Goal: Task Accomplishment & Management: Complete application form

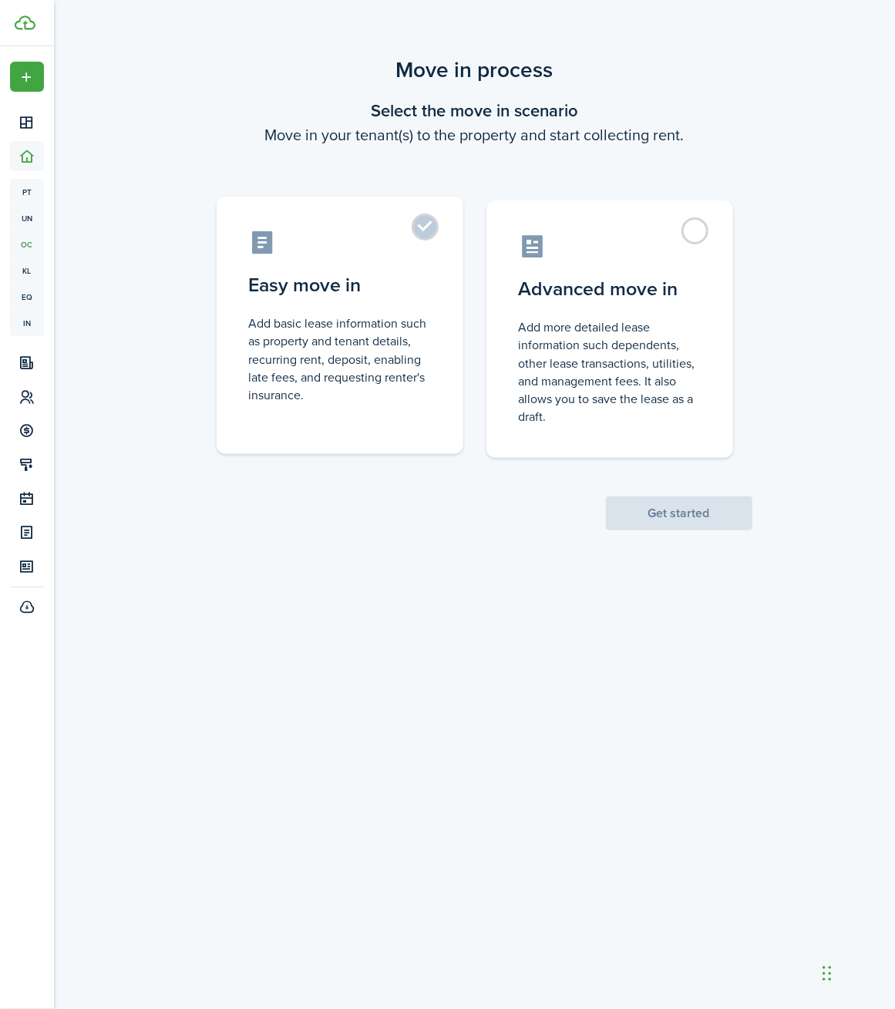
click at [422, 227] on label "Easy move in Add basic lease information such as property and tenant details, r…" at bounding box center [340, 325] width 247 height 257
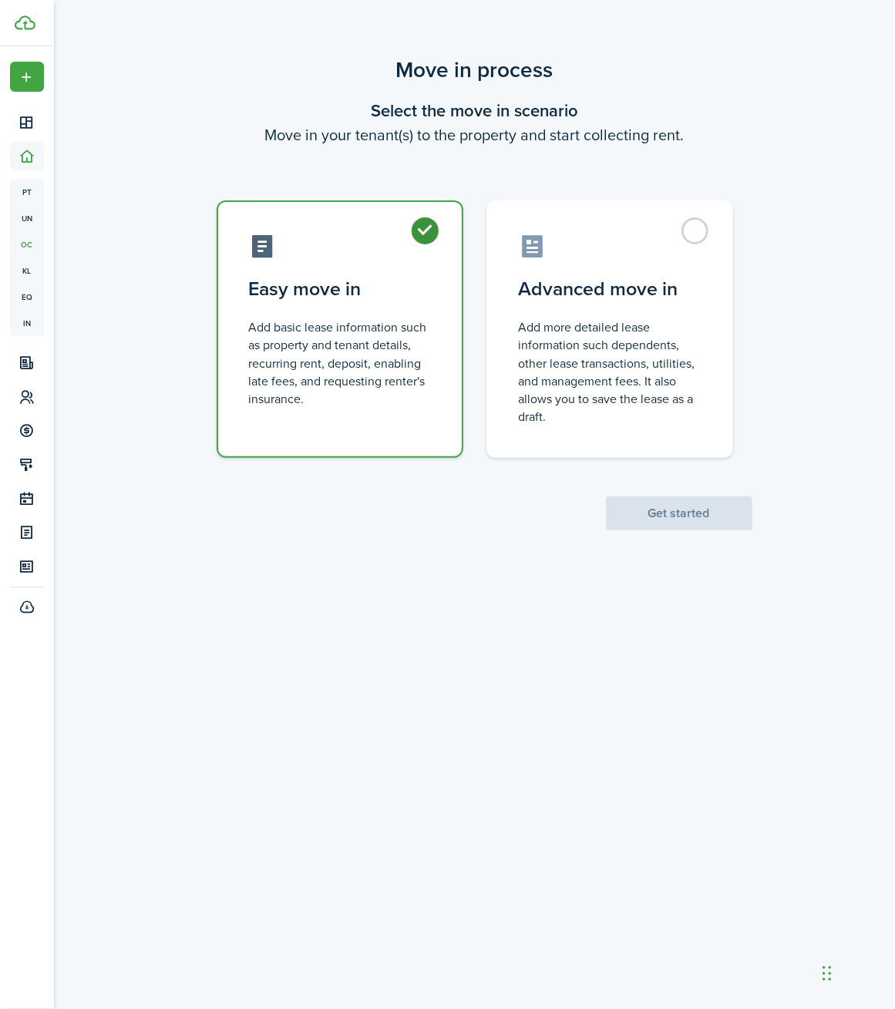
radio input "true"
click at [663, 523] on button "Get started" at bounding box center [679, 513] width 146 height 34
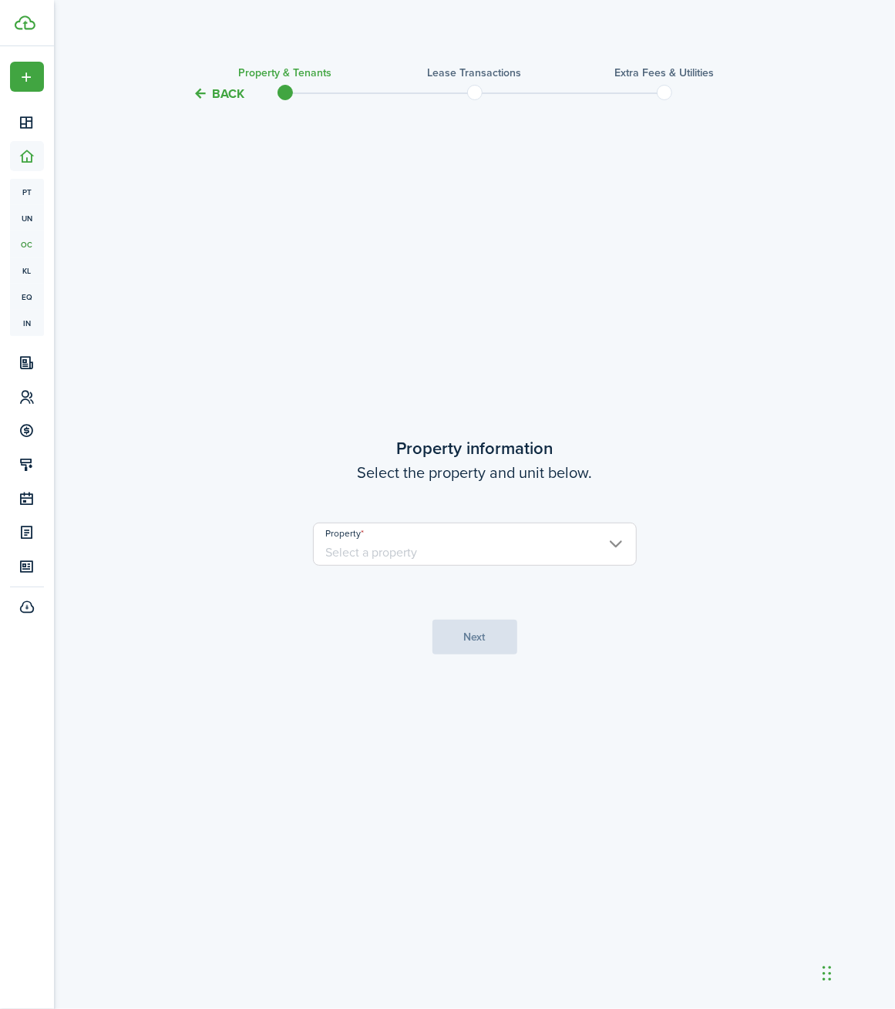
click at [597, 545] on input "Property" at bounding box center [475, 544] width 324 height 43
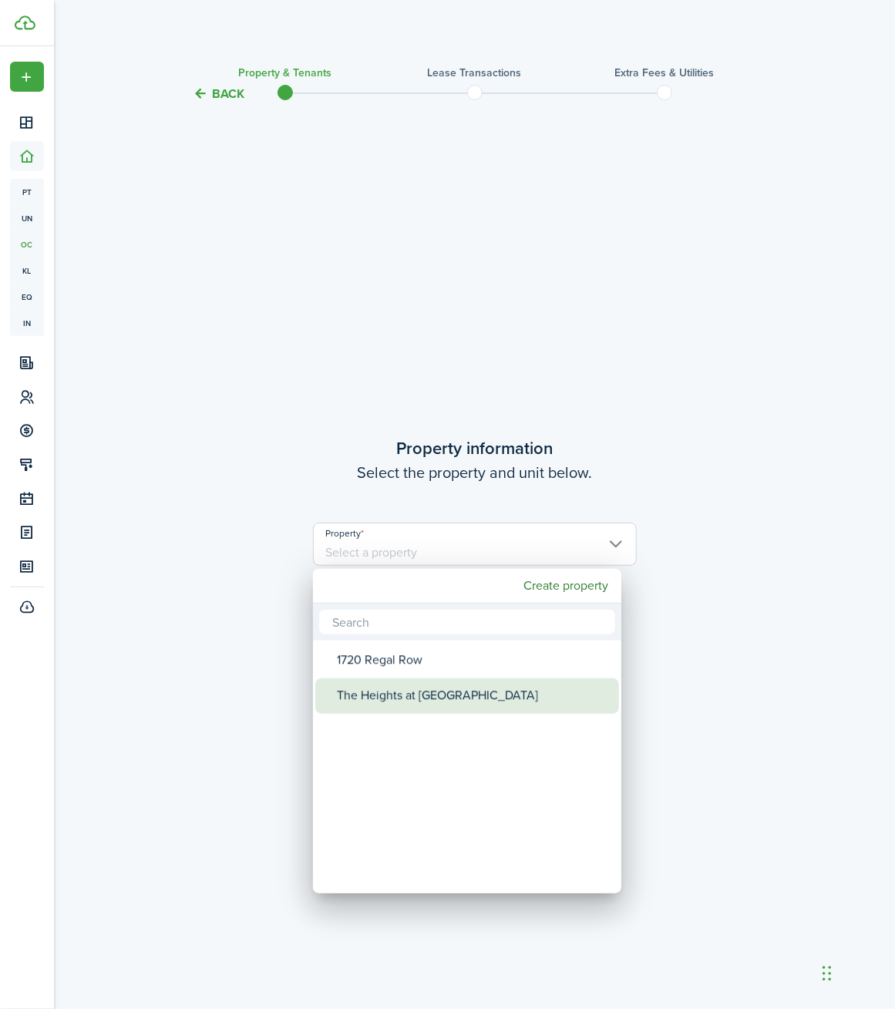
click at [429, 697] on div "The Heights at [GEOGRAPHIC_DATA]" at bounding box center [473, 695] width 273 height 35
type input "The Heights at [GEOGRAPHIC_DATA]"
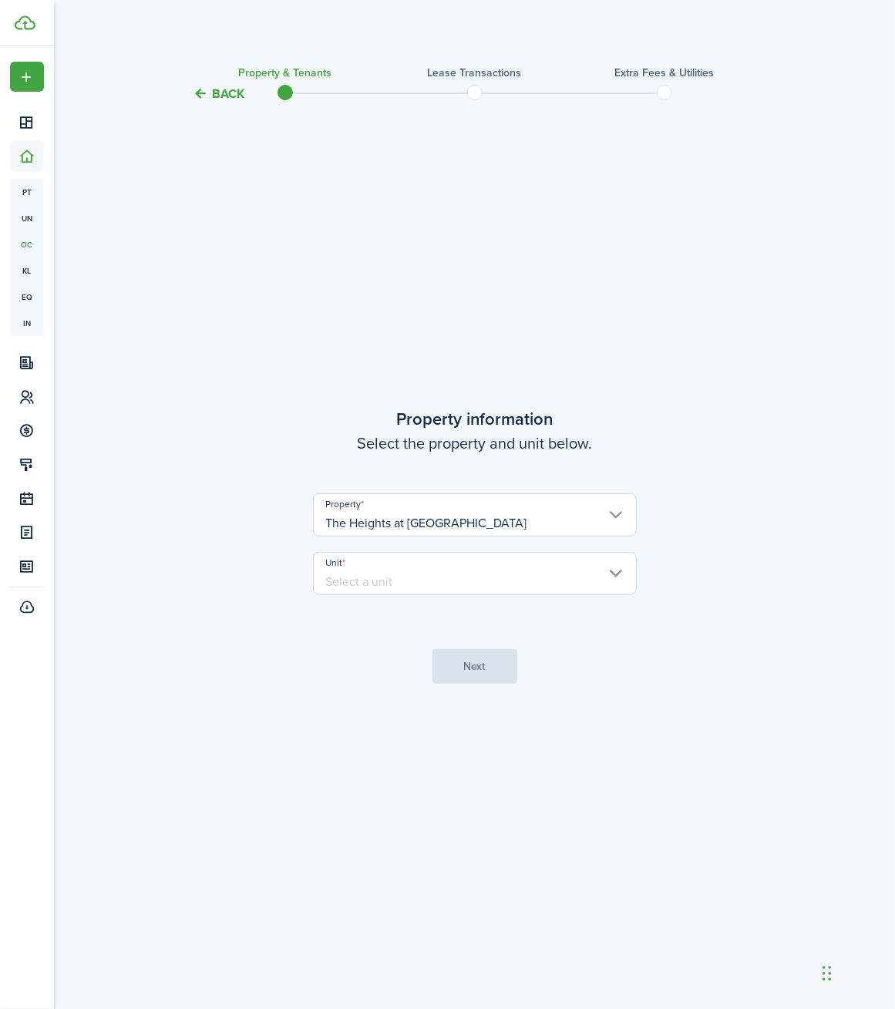
click at [482, 580] on input "Unit" at bounding box center [475, 573] width 324 height 43
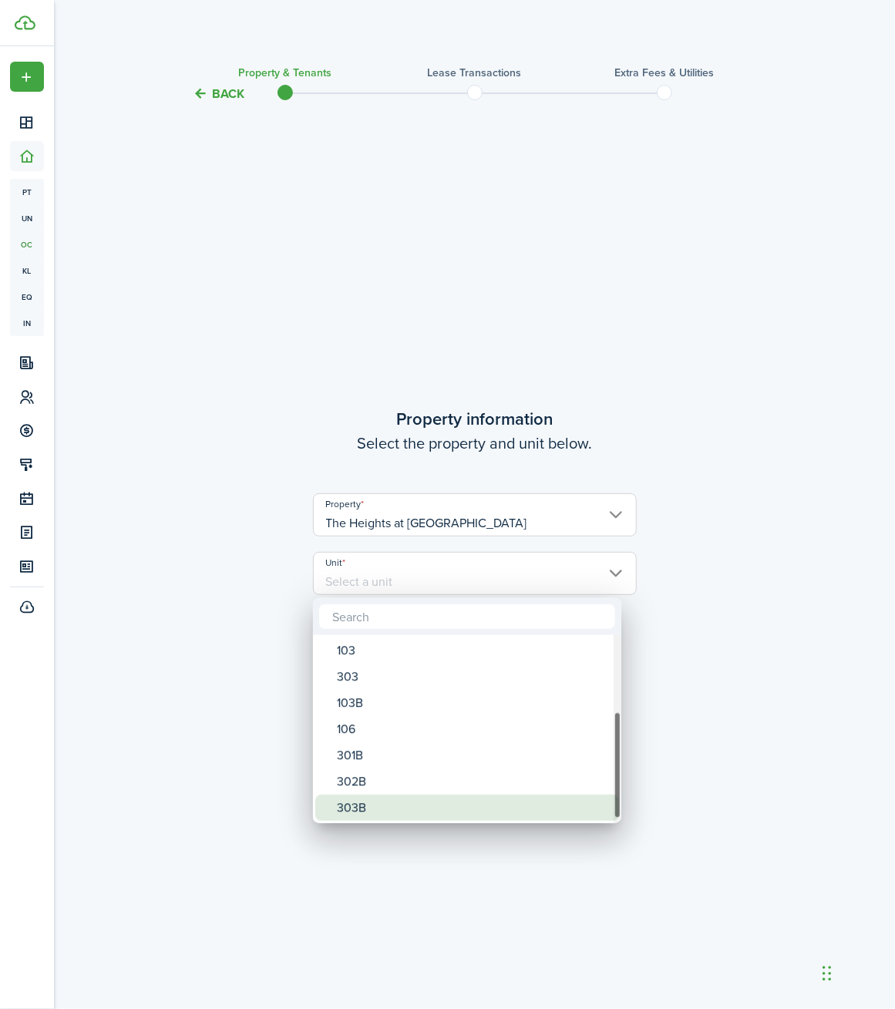
click at [394, 812] on div "303B" at bounding box center [473, 808] width 273 height 26
type input "303B"
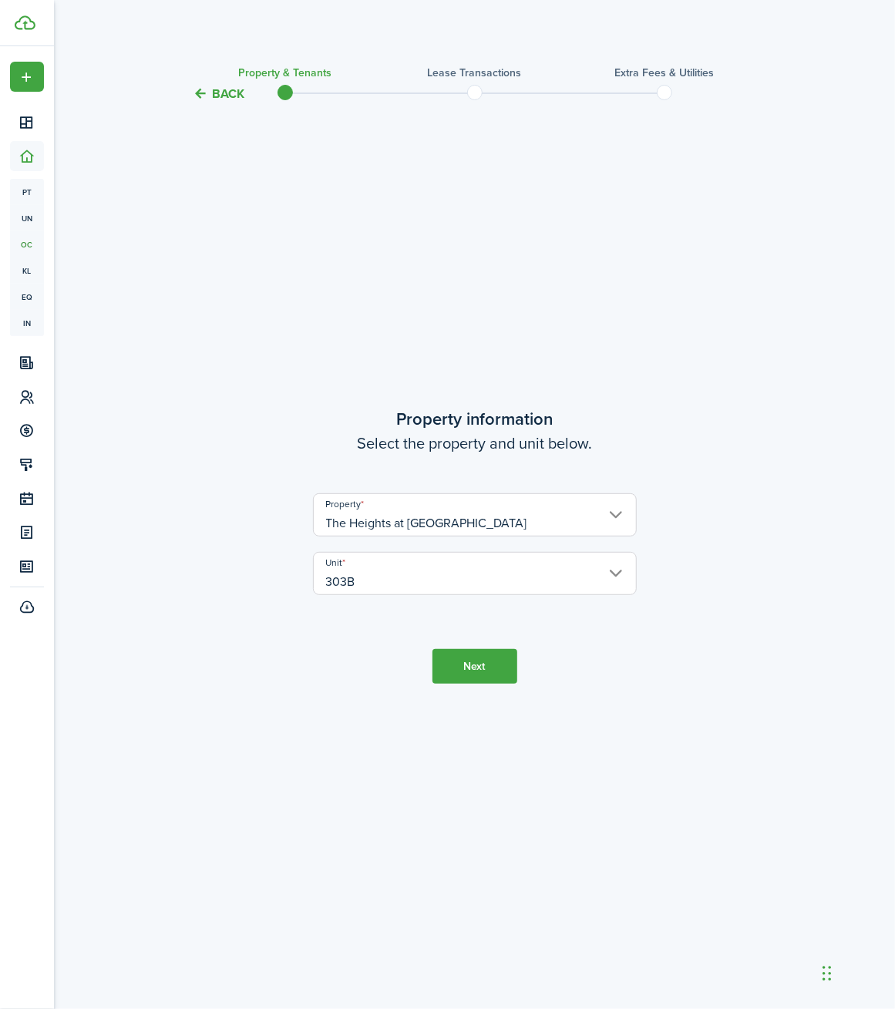
click at [481, 668] on button "Next" at bounding box center [474, 666] width 85 height 35
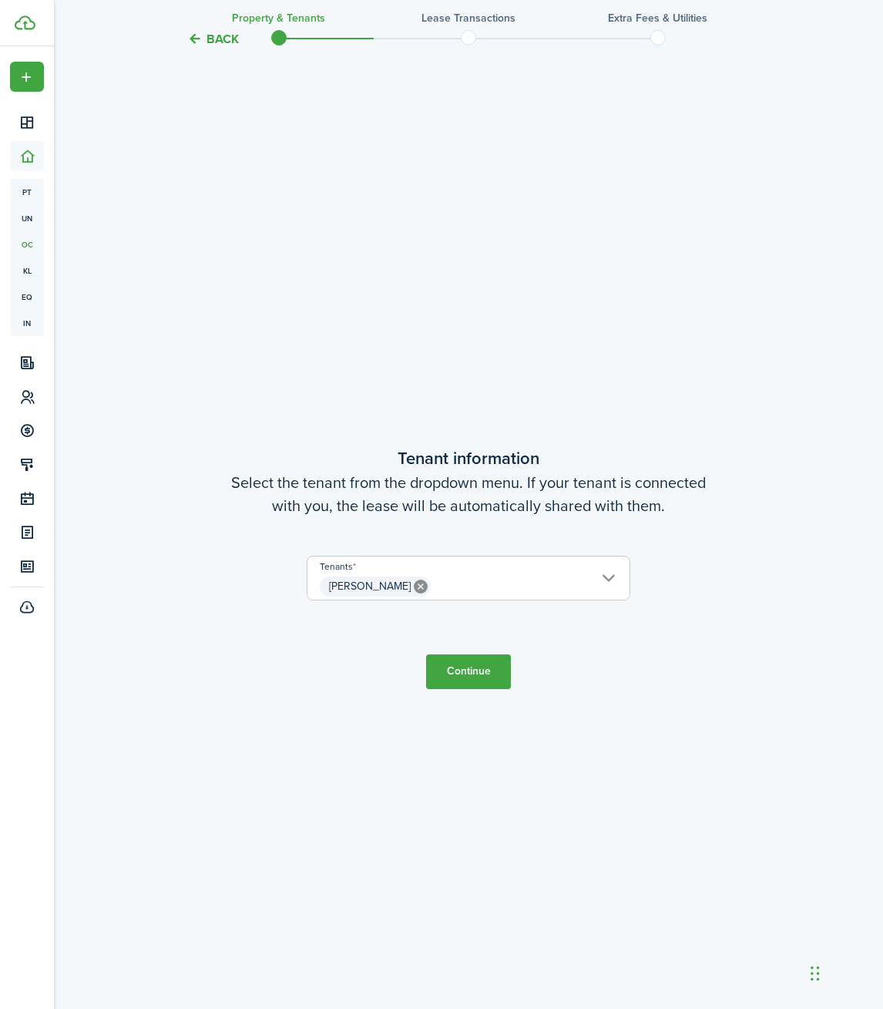
scroll to position [906, 0]
click at [473, 675] on button "Continue" at bounding box center [468, 670] width 85 height 35
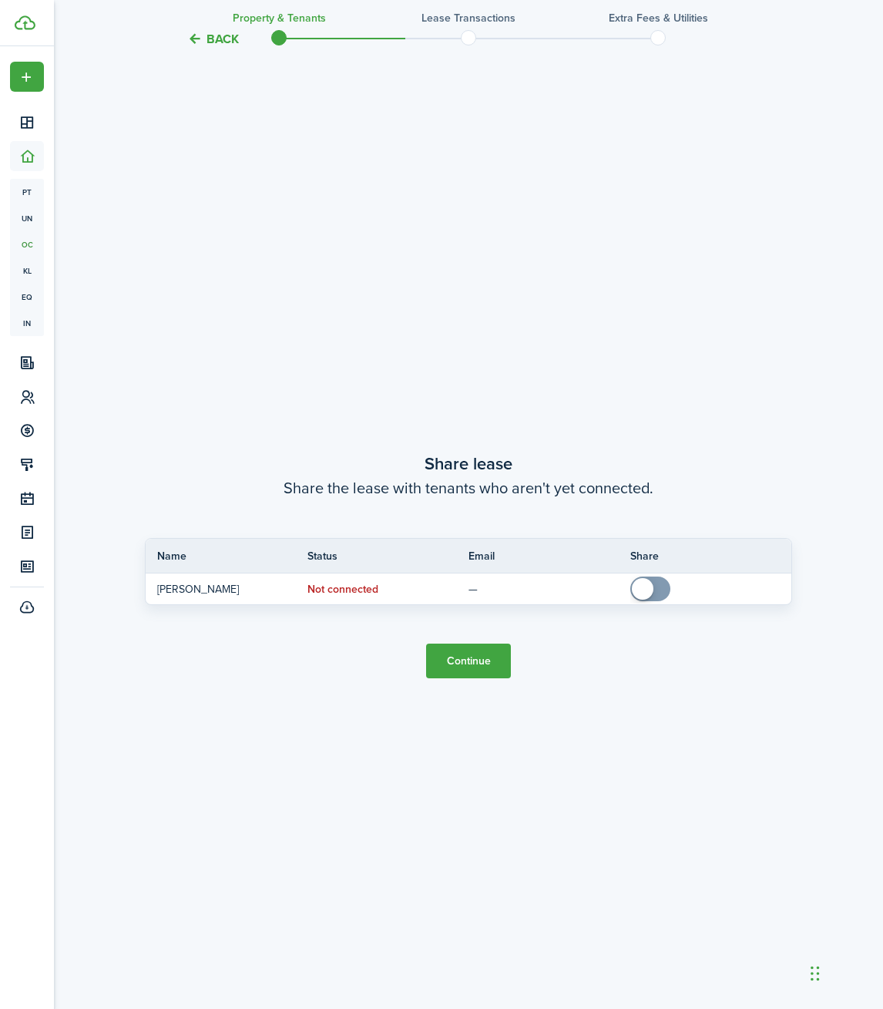
scroll to position [1914, 0]
click at [473, 662] on button "Continue" at bounding box center [468, 661] width 85 height 35
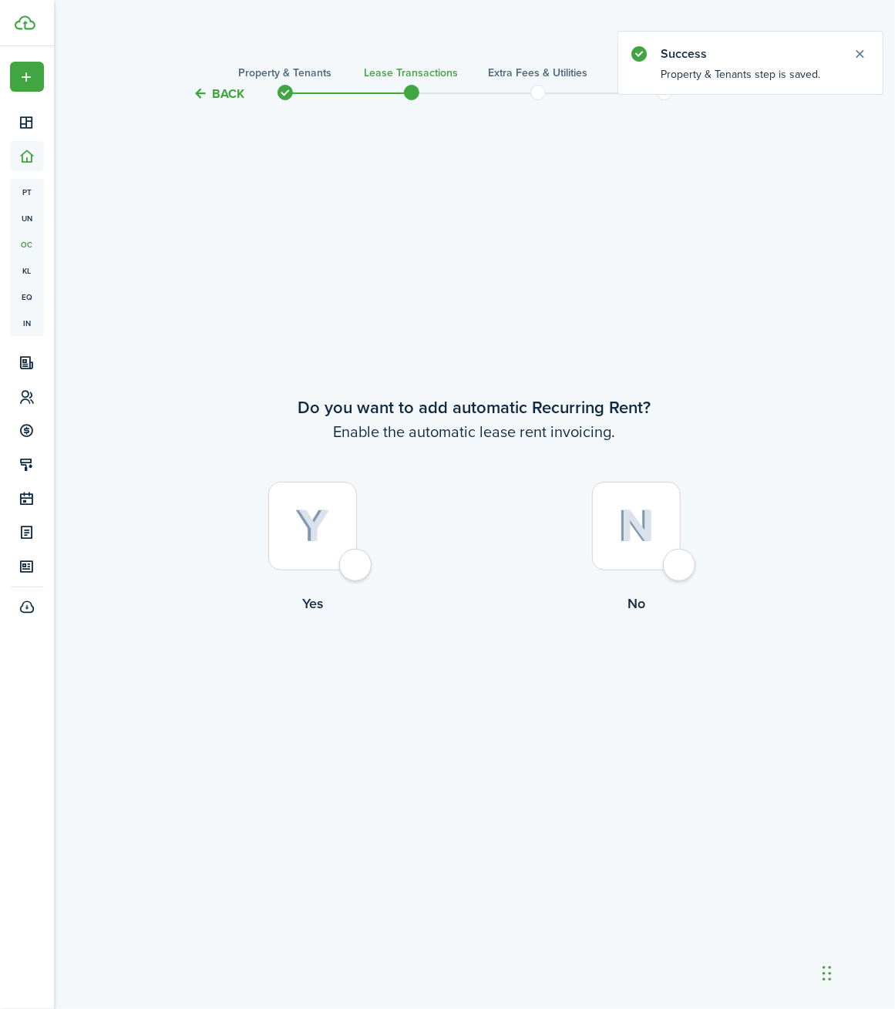
click at [357, 565] on div at bounding box center [312, 526] width 89 height 89
radio input "true"
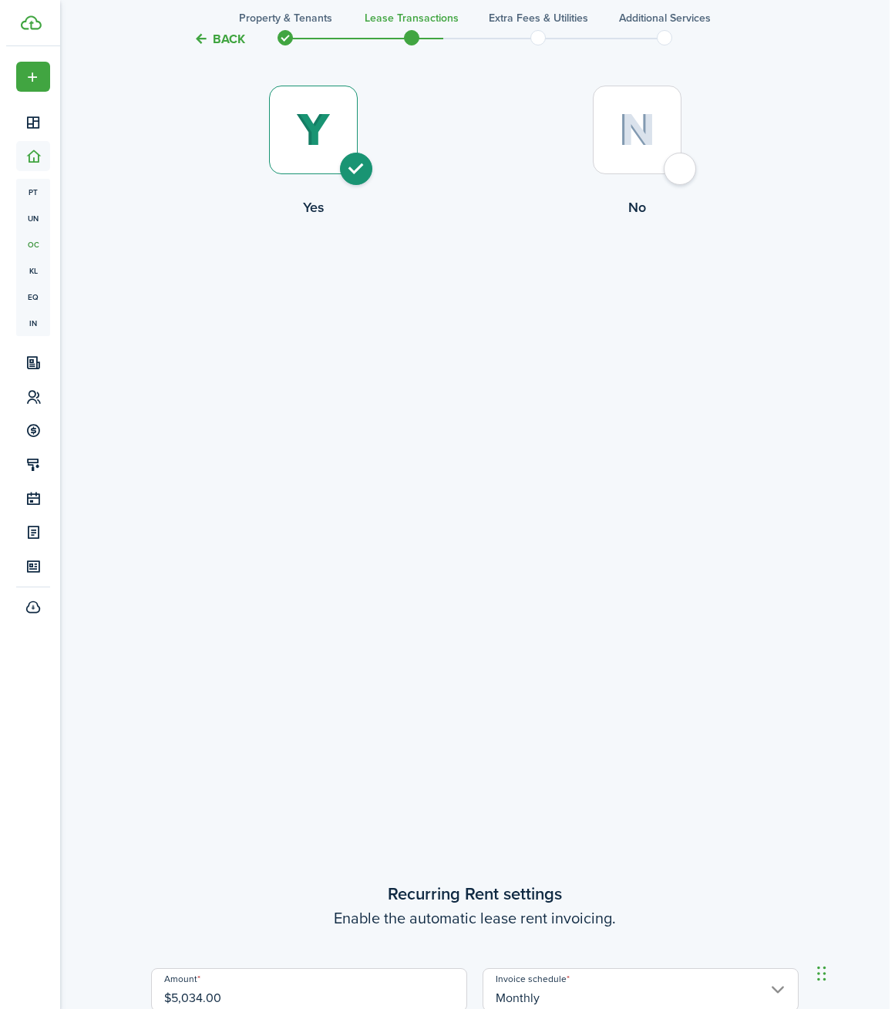
scroll to position [212, 0]
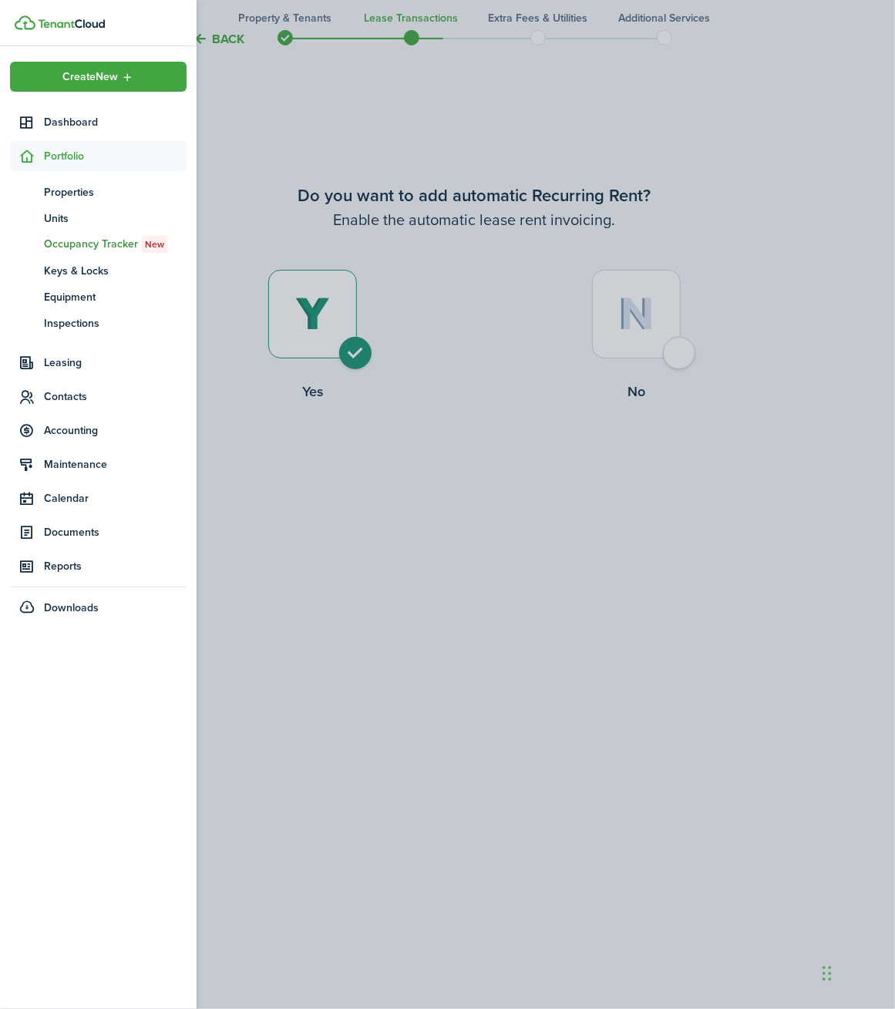
click at [59, 156] on span "Portfolio" at bounding box center [115, 156] width 143 height 16
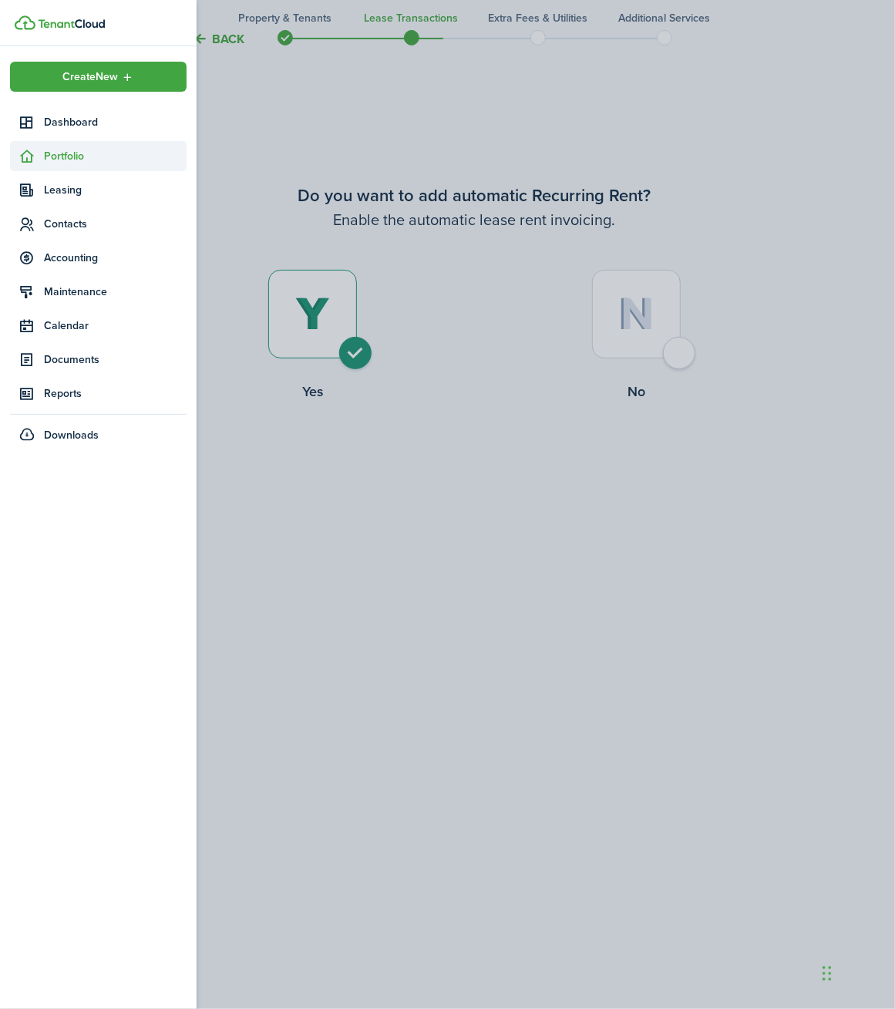
click at [64, 146] on span "Portfolio" at bounding box center [98, 156] width 176 height 30
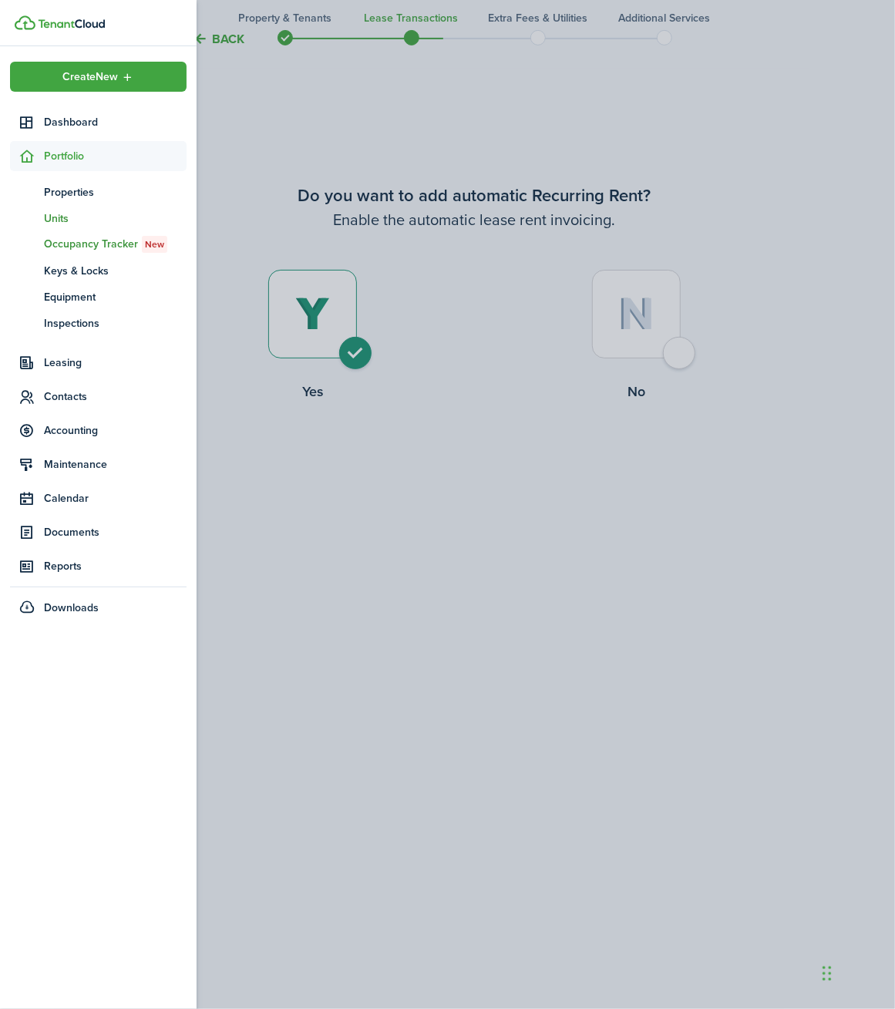
click at [52, 210] on span "Units" at bounding box center [115, 218] width 143 height 16
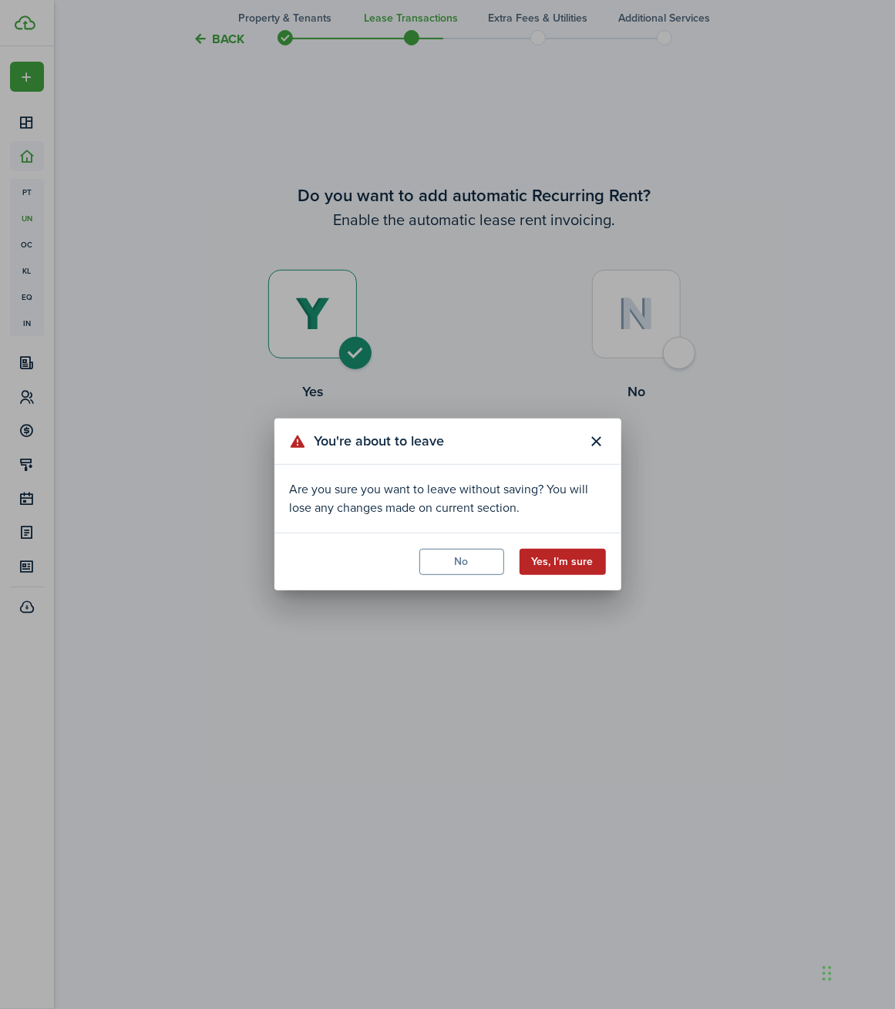
click at [561, 560] on button "Yes, I'm sure" at bounding box center [562, 562] width 86 height 26
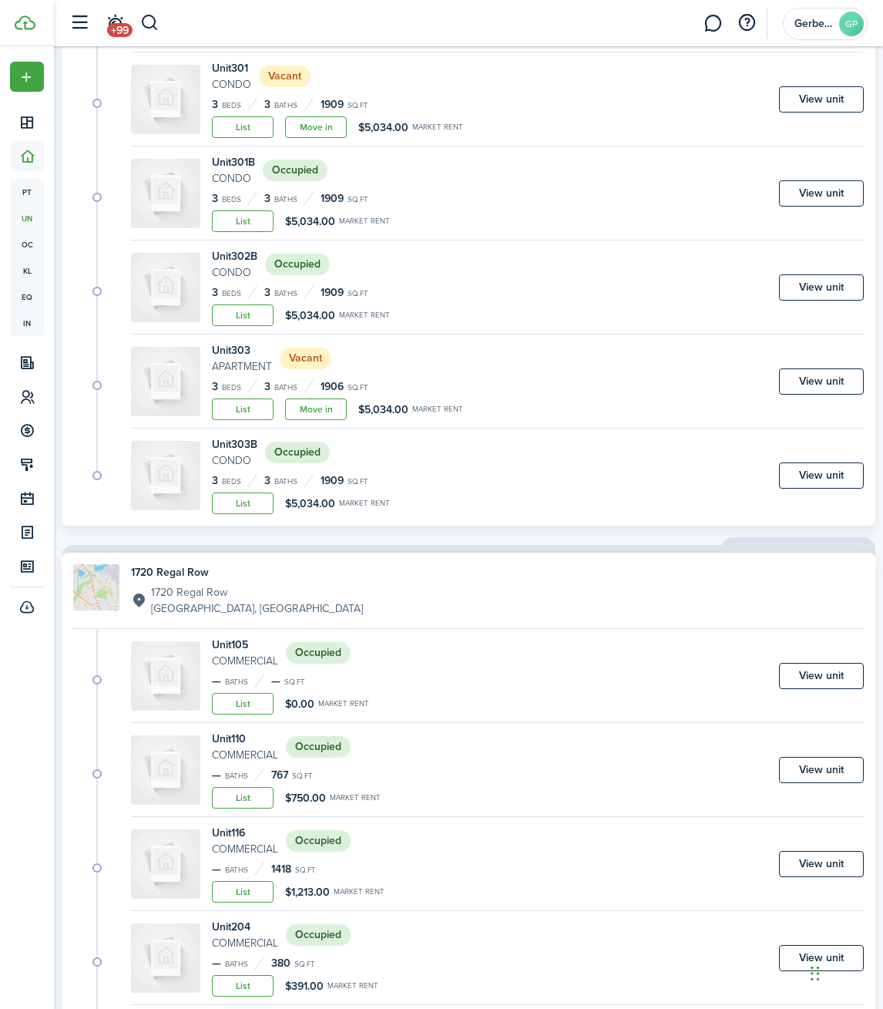
scroll to position [771, 0]
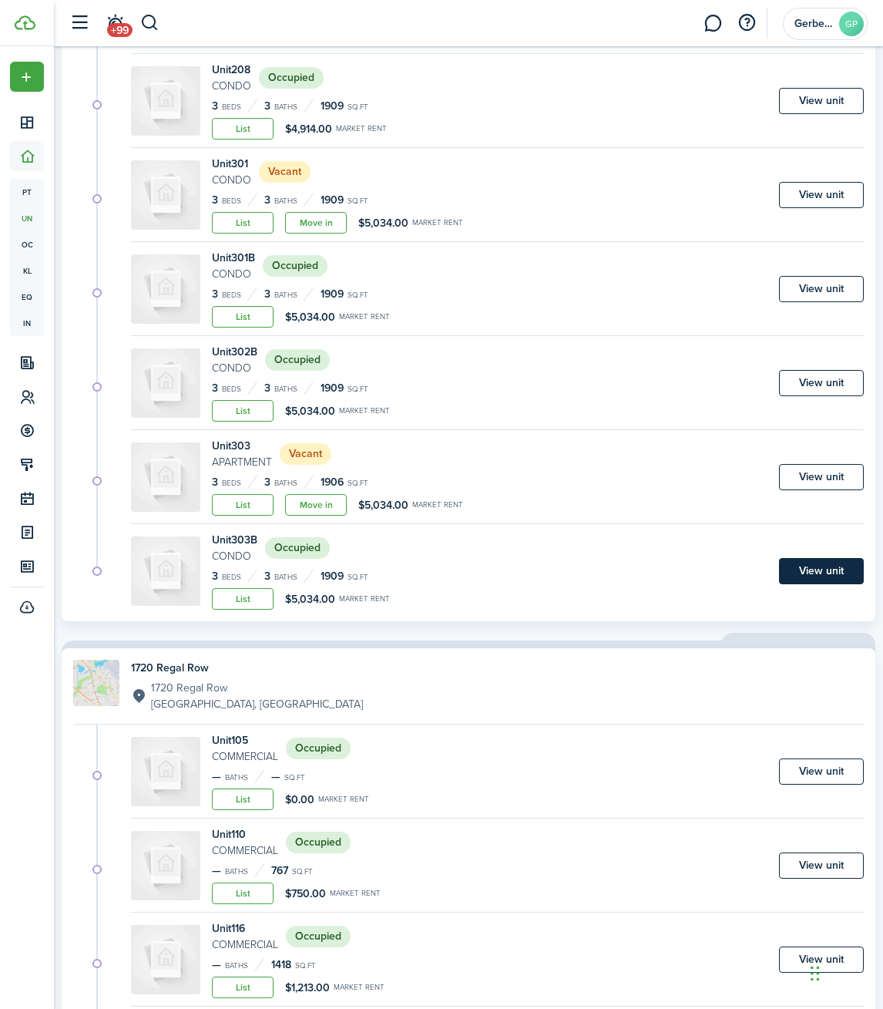
click at [824, 562] on link "View unit" at bounding box center [821, 571] width 85 height 26
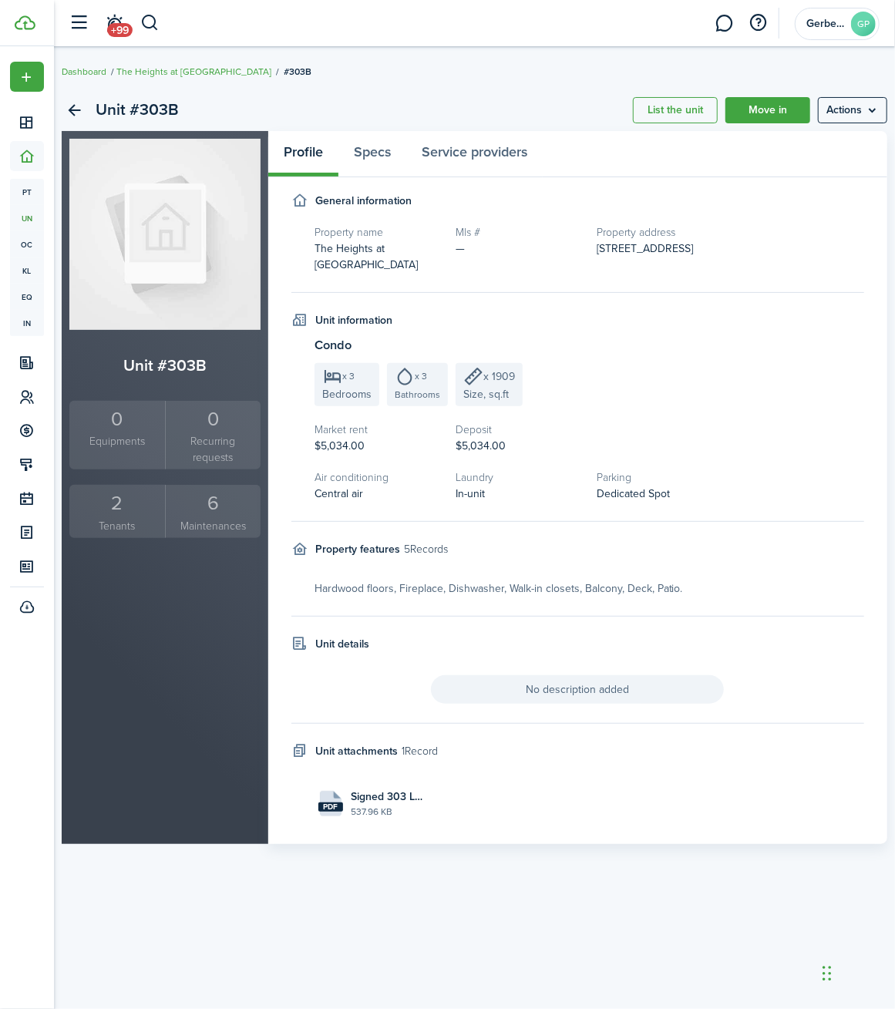
click at [115, 516] on div "2" at bounding box center [117, 503] width 88 height 29
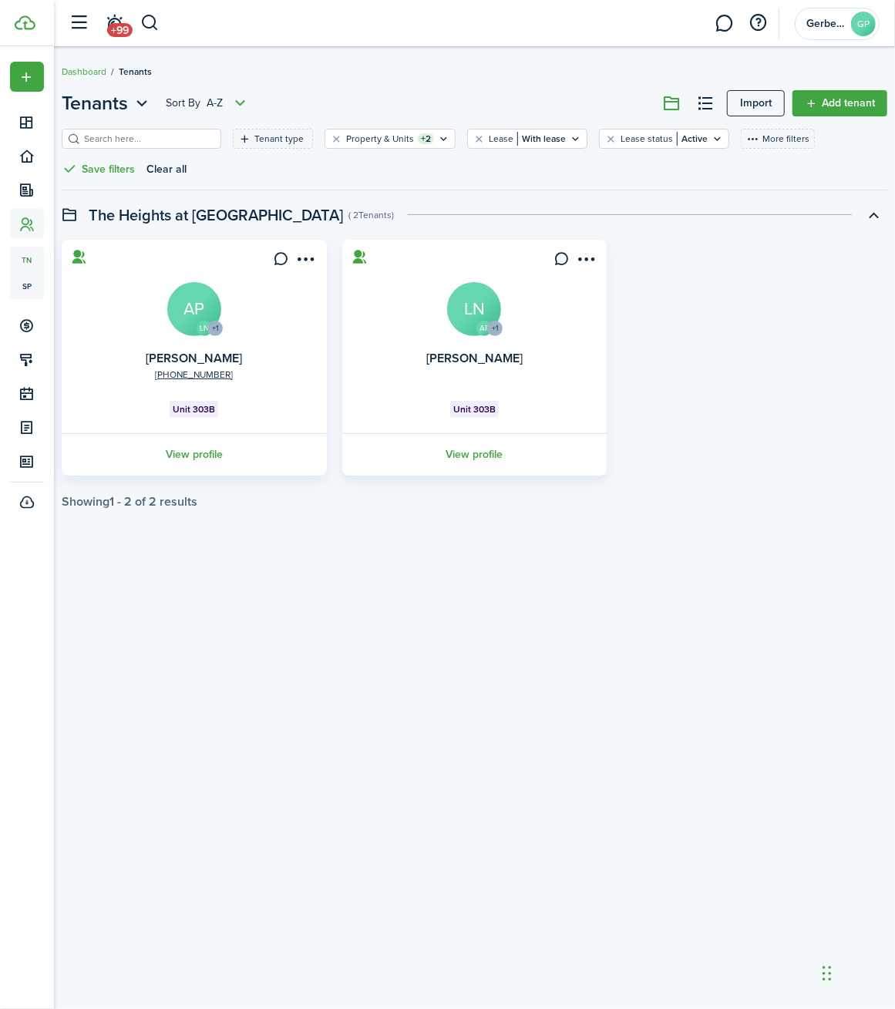
click at [539, 576] on div "Tenants Sort by A-Z Import Add tenant Tenant type Property & Units +2 Lease Wit…" at bounding box center [474, 528] width 841 height 892
click at [402, 624] on div "Tenants Sort by A-Z Import Add tenant Tenant type Property & Units +2 Lease Wit…" at bounding box center [474, 528] width 841 height 892
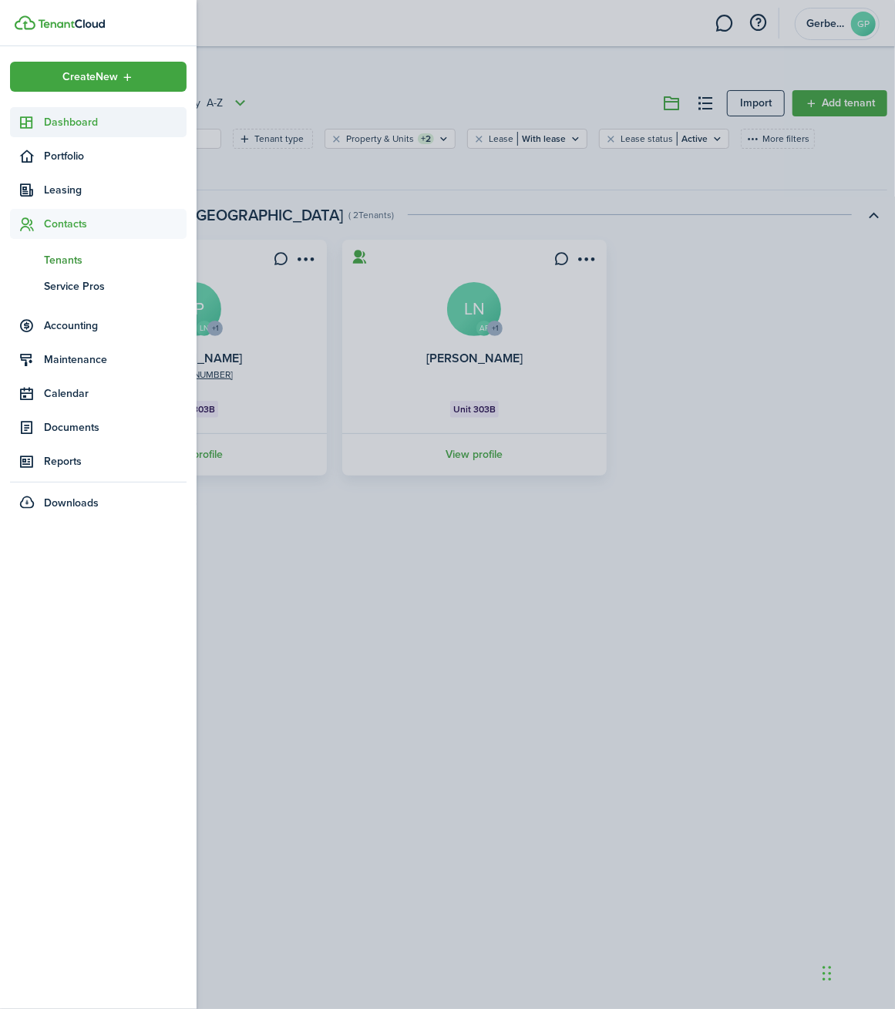
click at [78, 128] on span "Dashboard" at bounding box center [115, 122] width 143 height 16
